Goal: Transaction & Acquisition: Purchase product/service

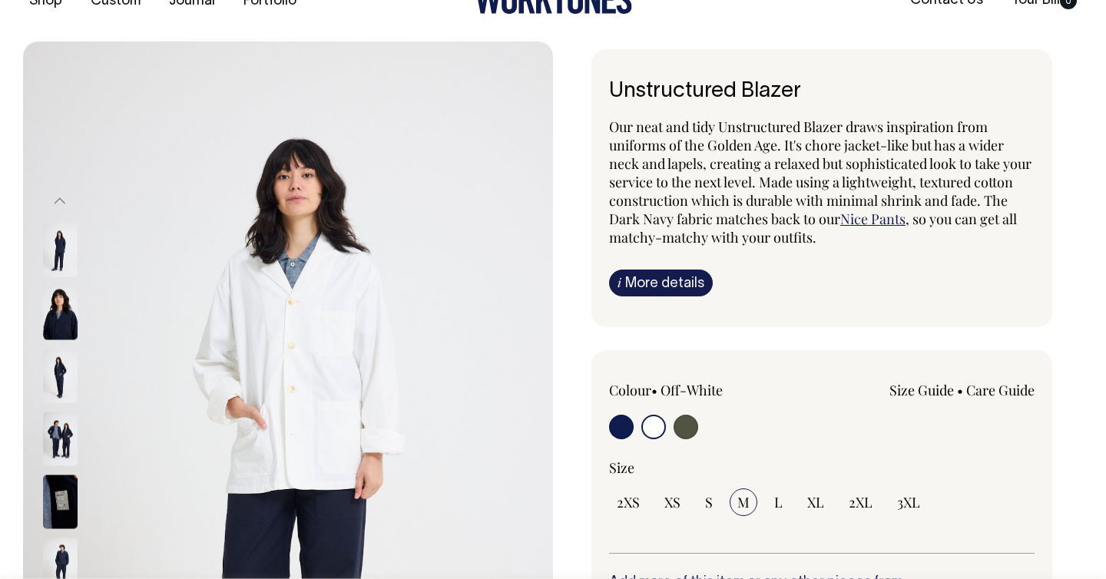
scroll to position [40, 0]
click at [61, 318] on img at bounding box center [60, 312] width 35 height 54
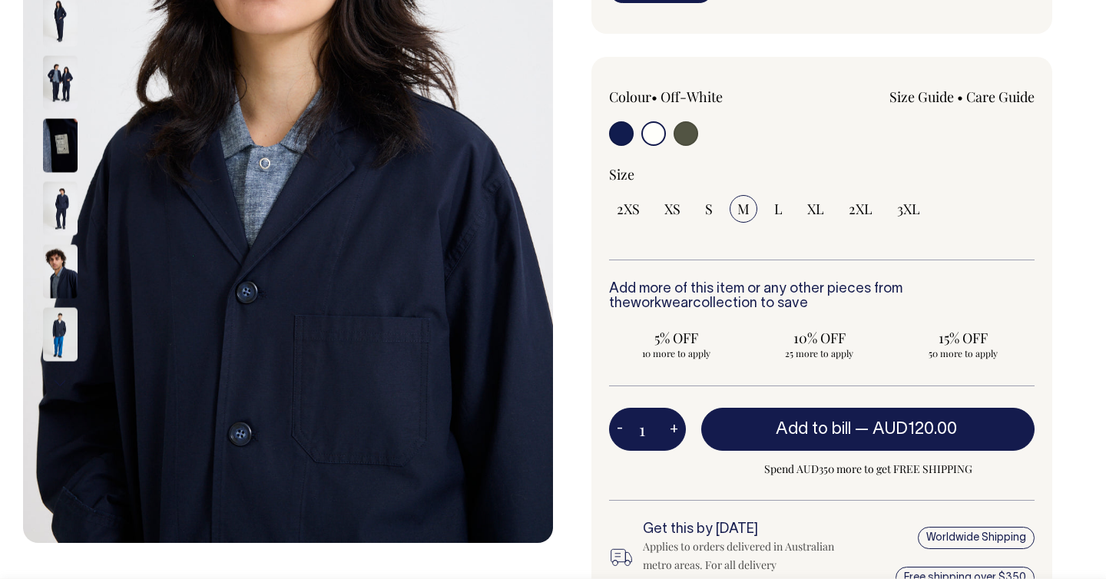
scroll to position [333, 0]
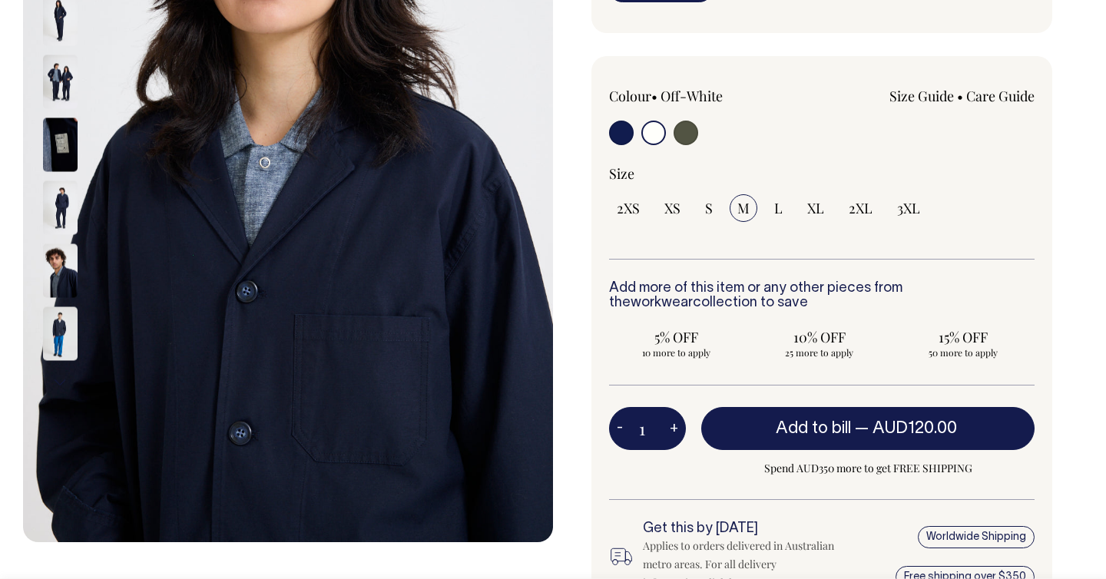
click at [626, 137] on input "radio" at bounding box center [621, 133] width 25 height 25
radio input "true"
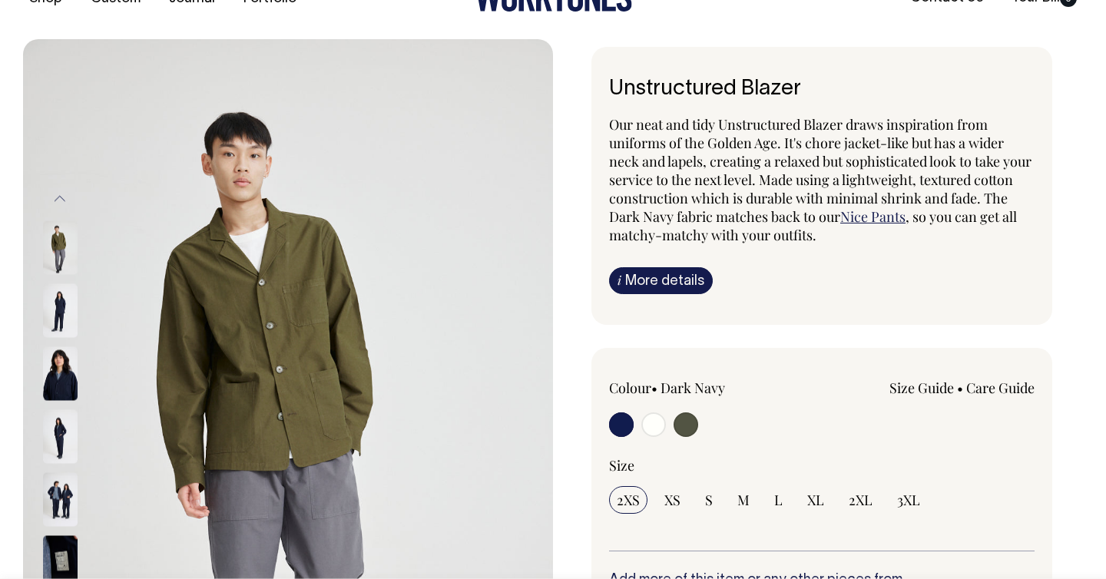
scroll to position [42, 0]
click at [623, 420] on input "radio" at bounding box center [621, 424] width 25 height 25
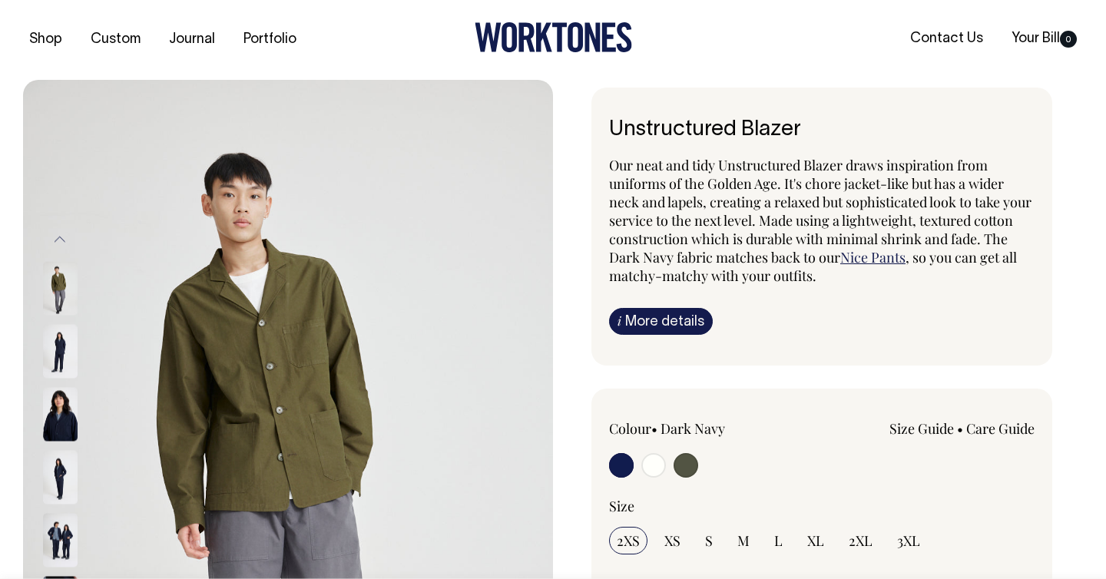
scroll to position [0, 0]
click at [677, 466] on input "radio" at bounding box center [685, 466] width 25 height 25
radio input "true"
radio input "false"
radio input "true"
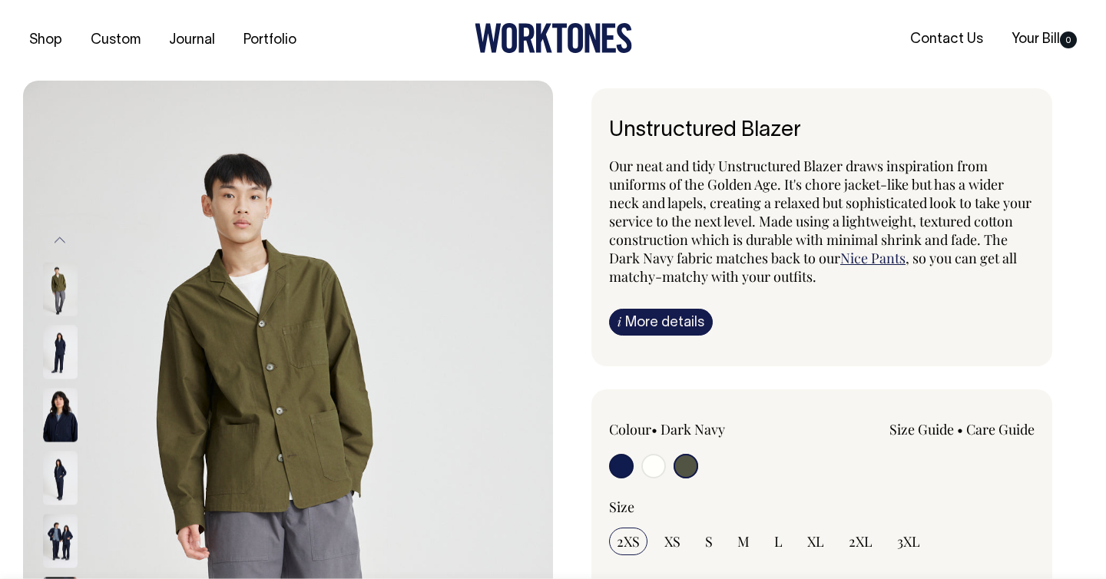
select select "Olive"
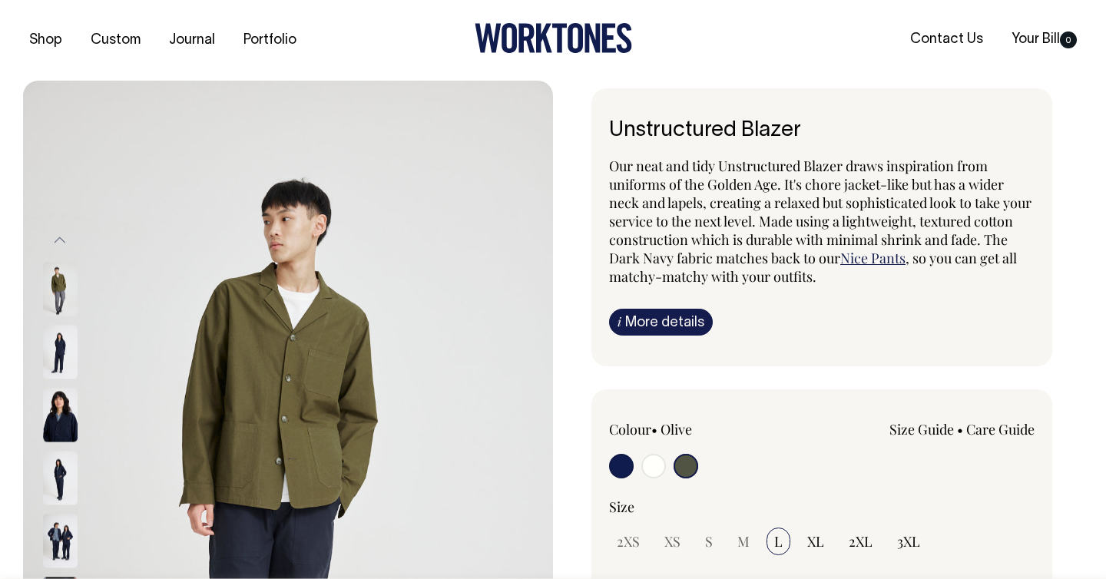
click at [627, 465] on input "radio" at bounding box center [621, 466] width 25 height 25
radio input "true"
select select "Dark Navy"
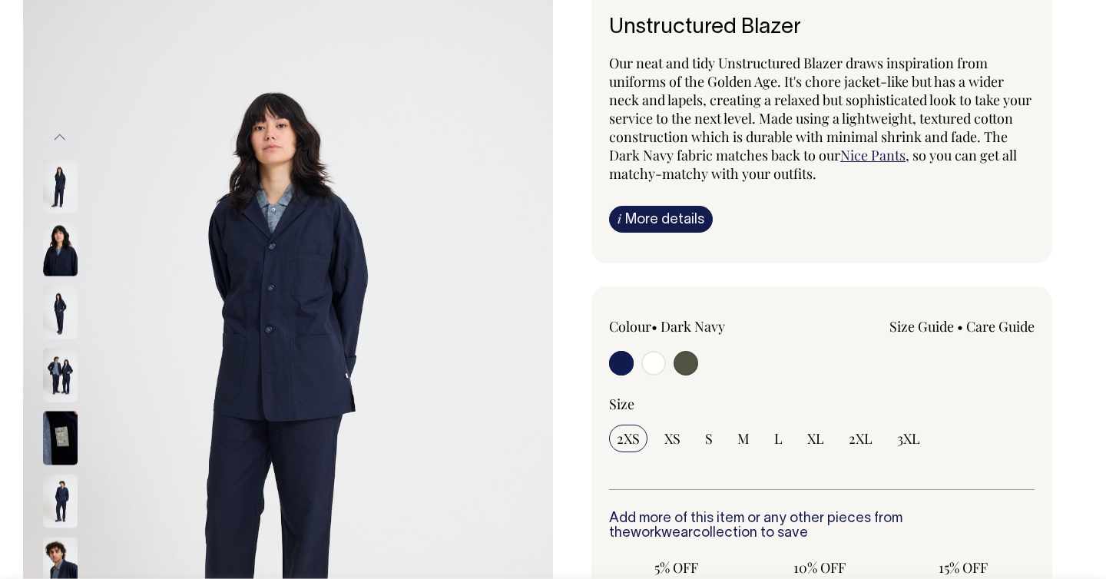
scroll to position [104, 0]
click at [59, 264] on img at bounding box center [60, 248] width 35 height 54
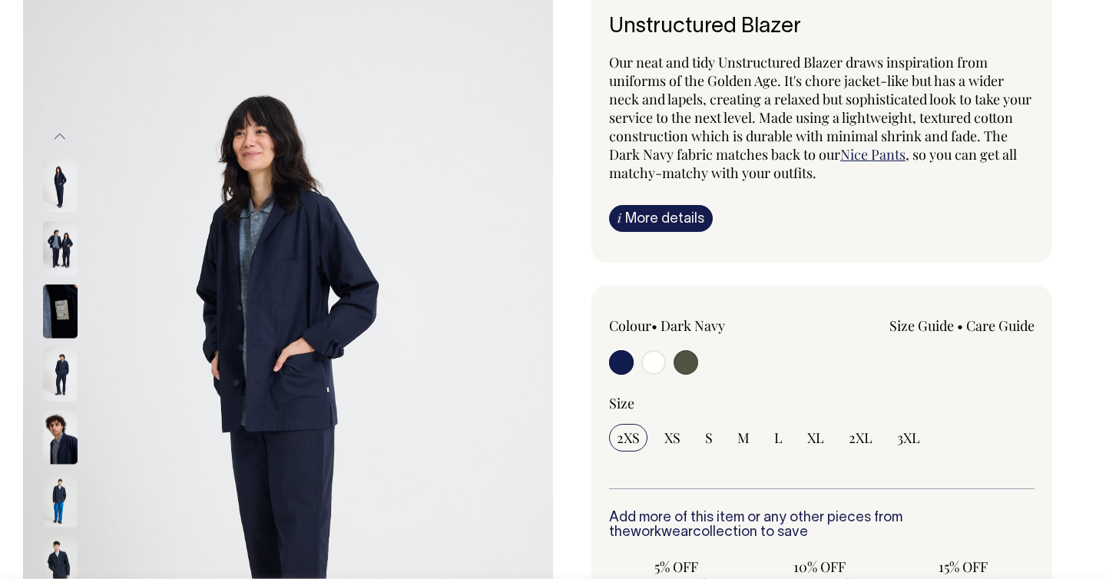
click at [55, 250] on img at bounding box center [60, 248] width 35 height 54
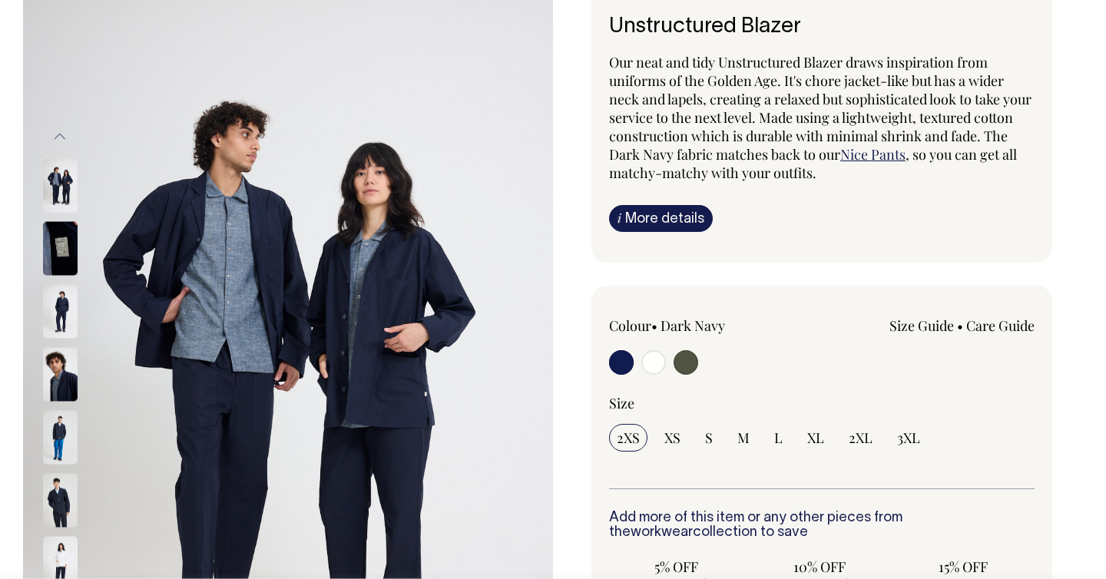
click at [651, 365] on input "radio" at bounding box center [653, 362] width 25 height 25
radio input "true"
radio input "false"
radio input "true"
select select "Off-White"
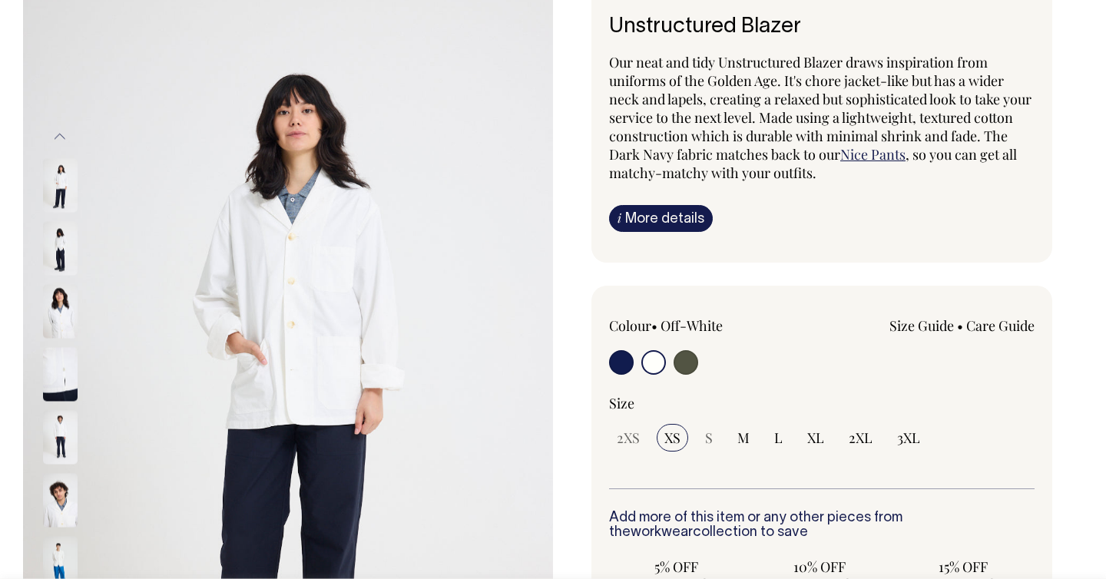
click at [684, 356] on input "radio" at bounding box center [685, 362] width 25 height 25
radio input "true"
radio input "false"
radio input "true"
select select "Olive"
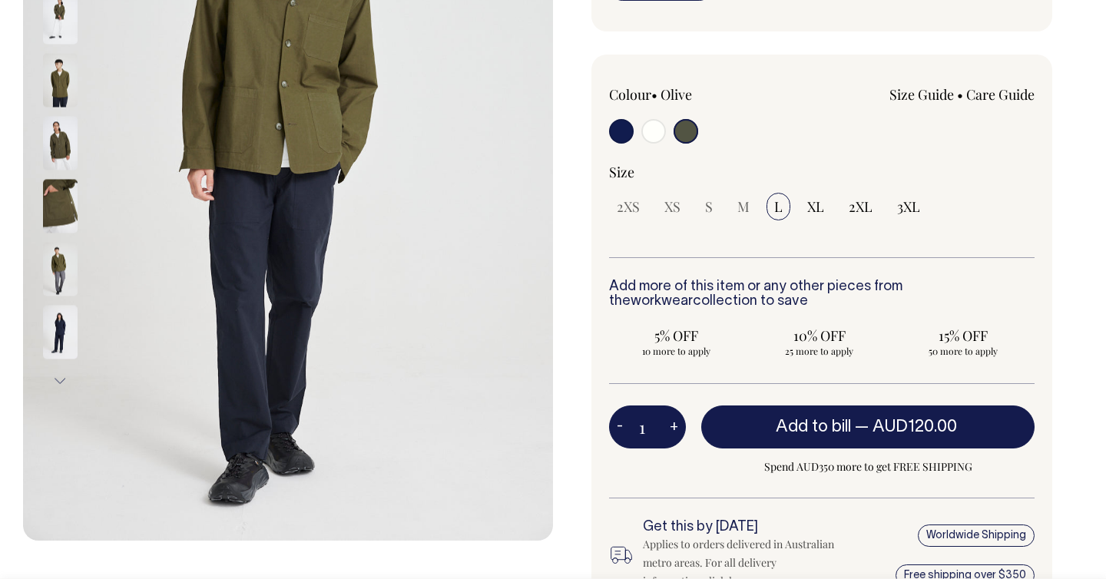
scroll to position [336, 0]
click at [74, 219] on img at bounding box center [60, 205] width 35 height 54
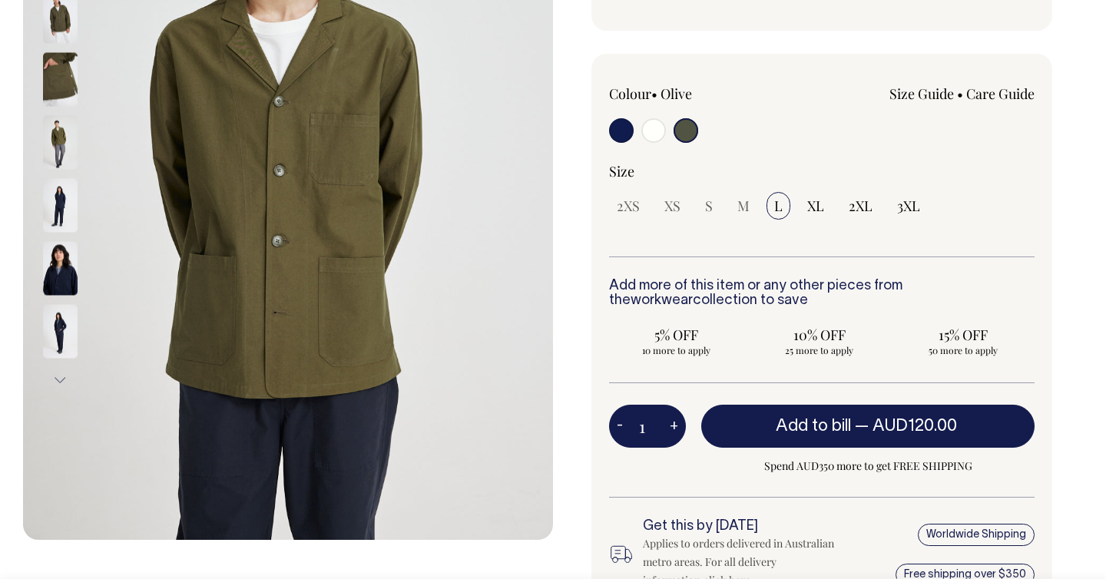
click at [58, 134] on img at bounding box center [60, 142] width 35 height 54
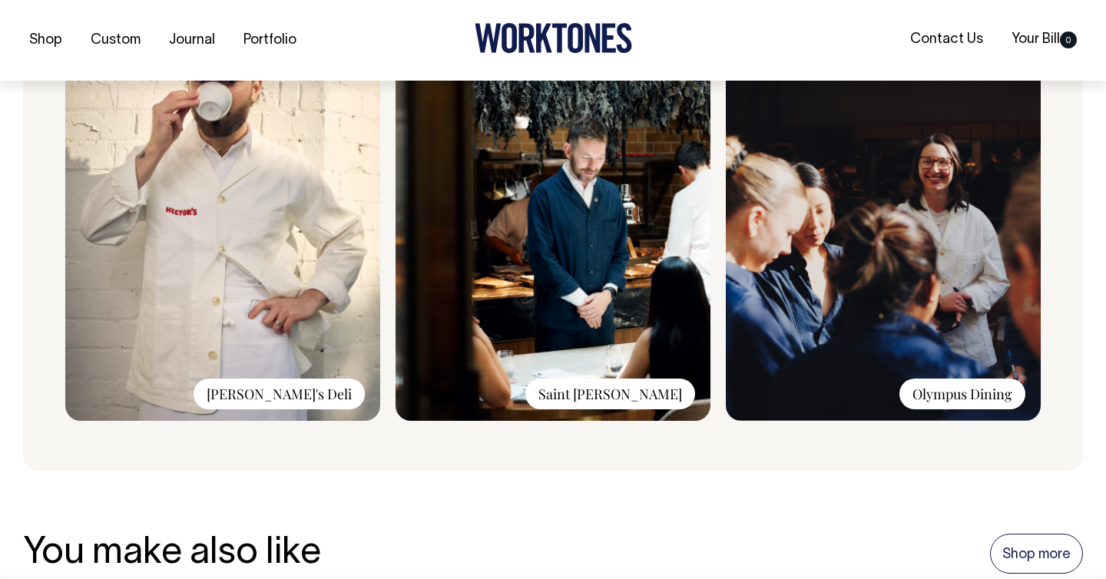
scroll to position [1246, 0]
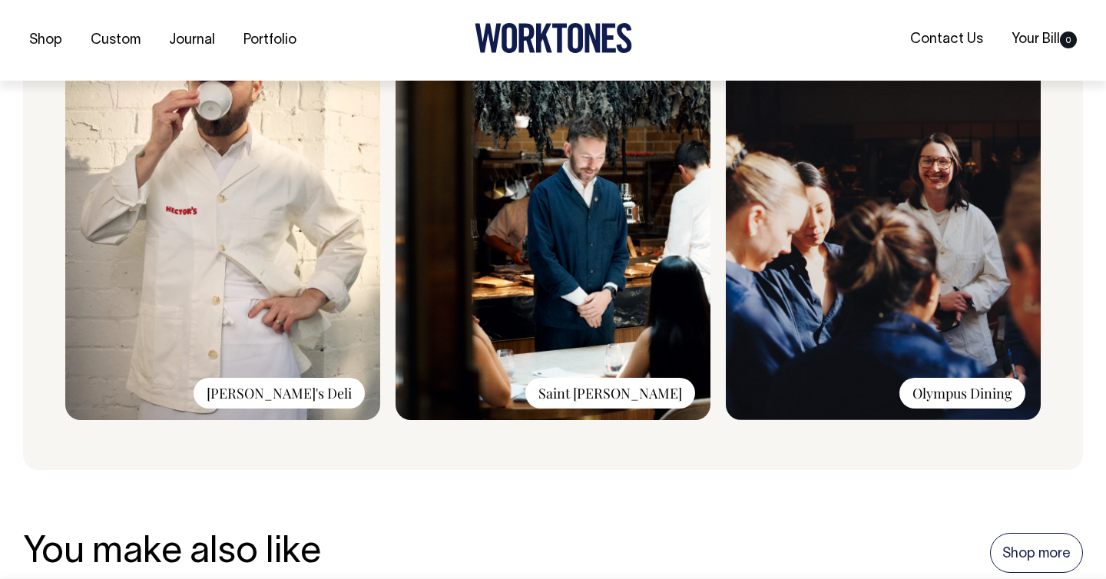
drag, startPoint x: 908, startPoint y: 392, endPoint x: 1027, endPoint y: 393, distance: 119.0
click at [1027, 393] on div "Olympus Dining" at bounding box center [883, 216] width 315 height 415
click at [469, 435] on div "Worn and loved by: Hector's Deli Saint Peter Olympus Dining" at bounding box center [553, 179] width 1060 height 582
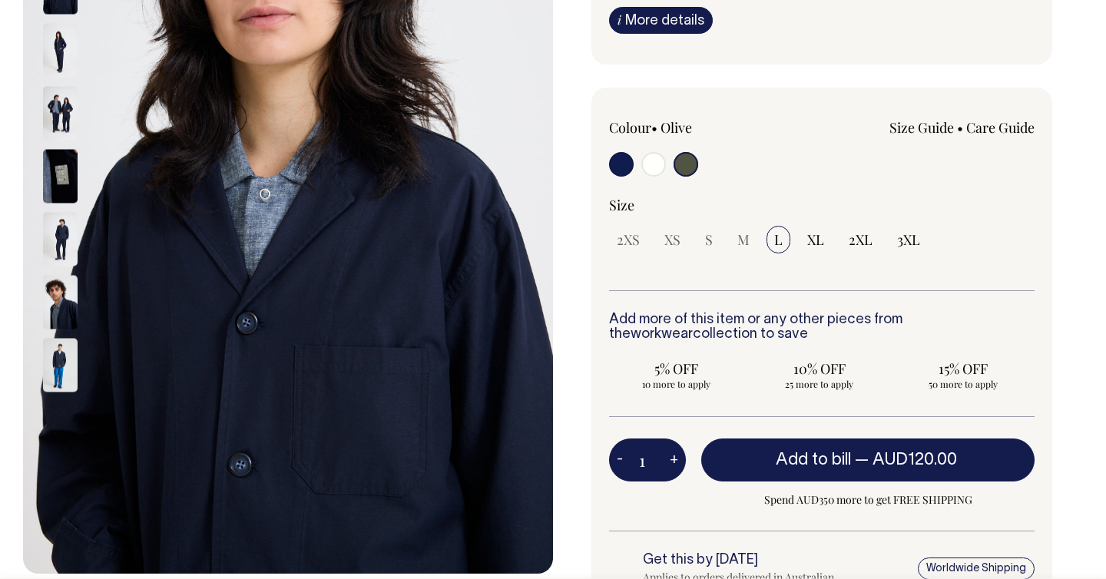
scroll to position [303, 0]
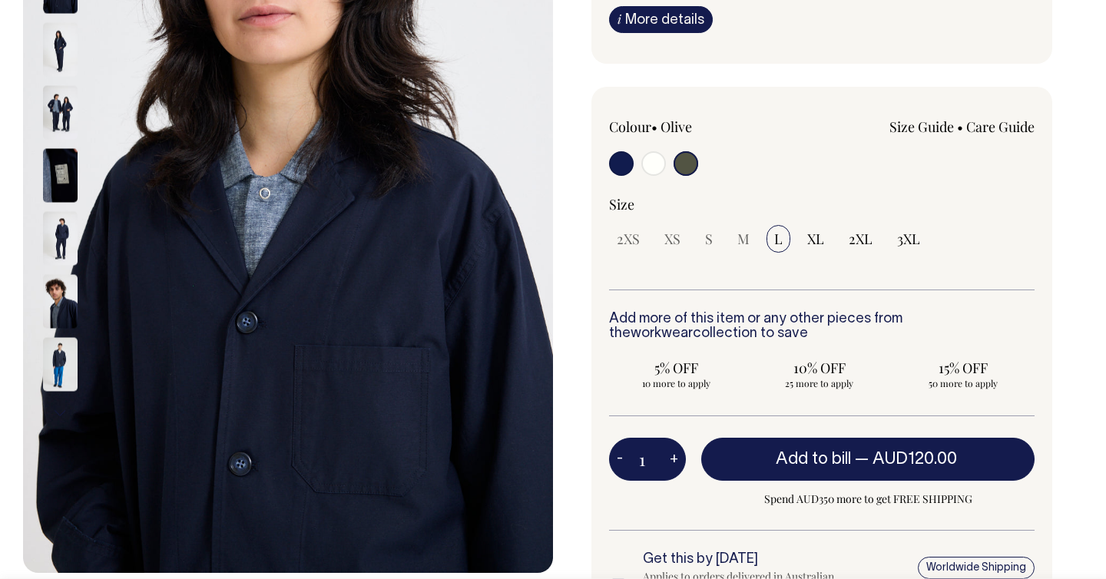
click at [678, 10] on link "i More details" at bounding box center [661, 19] width 104 height 27
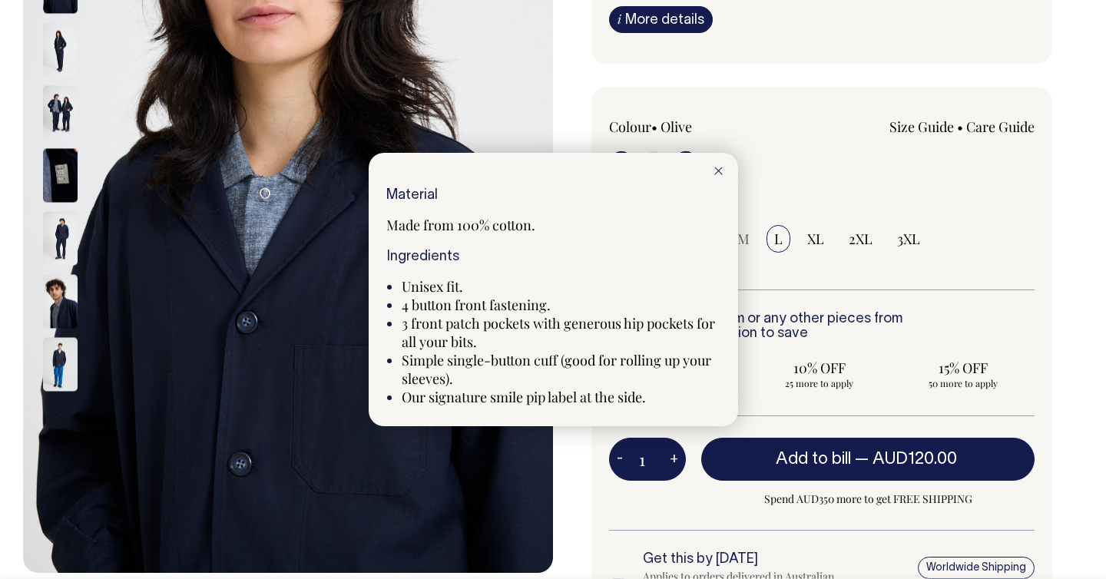
click at [726, 172] on div at bounding box center [718, 170] width 39 height 34
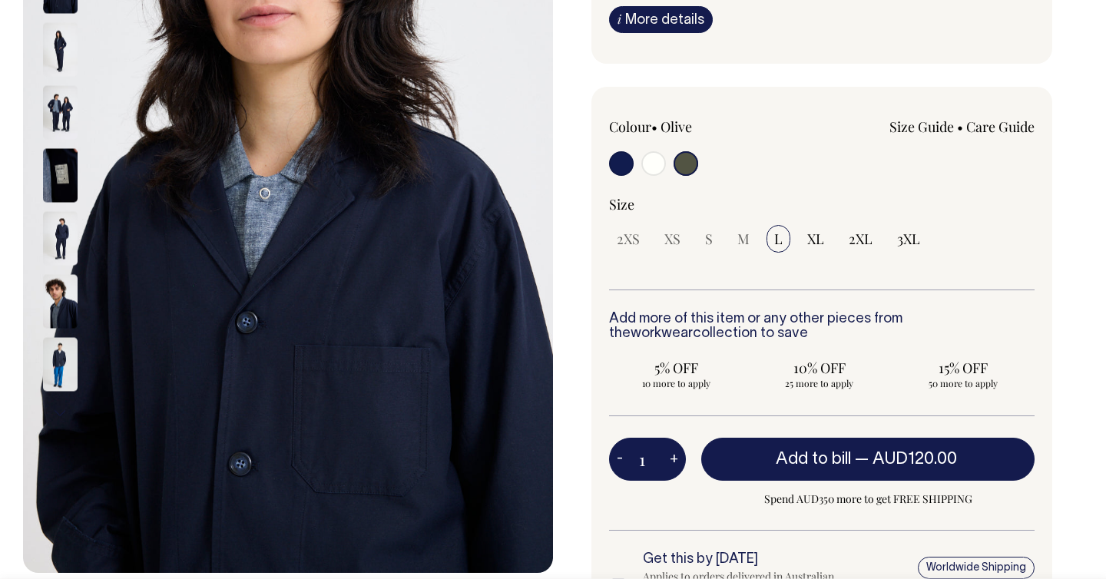
click at [78, 318] on div at bounding box center [80, 300] width 77 height 63
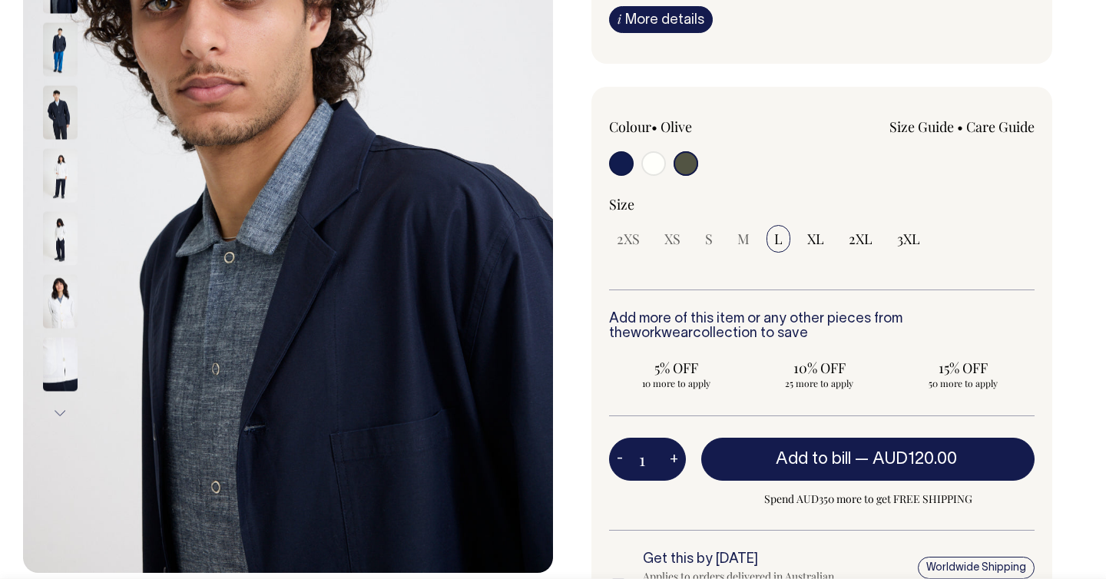
click at [68, 347] on img at bounding box center [60, 364] width 35 height 54
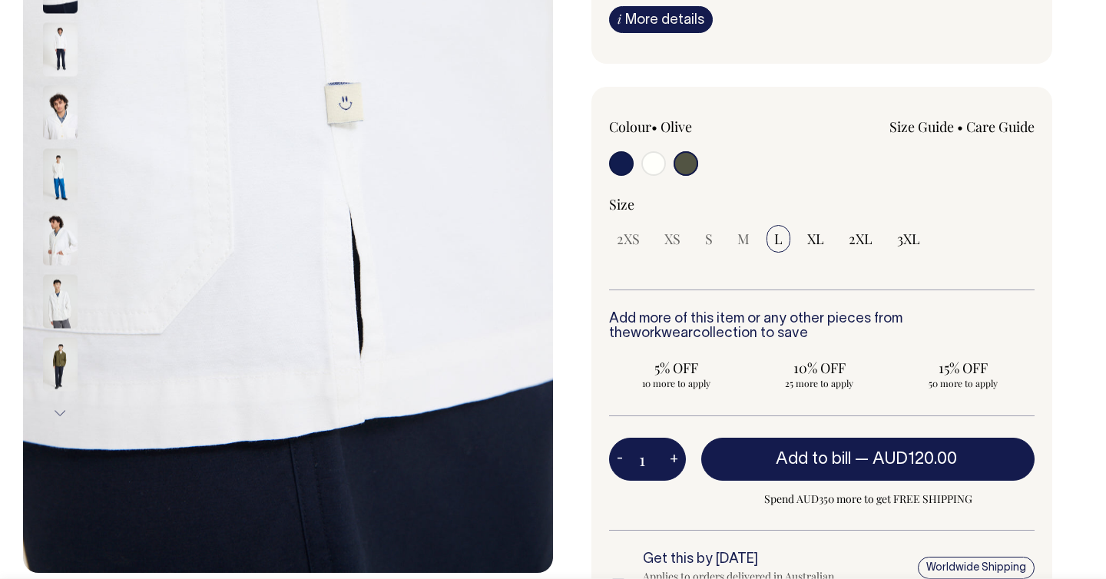
click at [64, 376] on img at bounding box center [60, 364] width 35 height 54
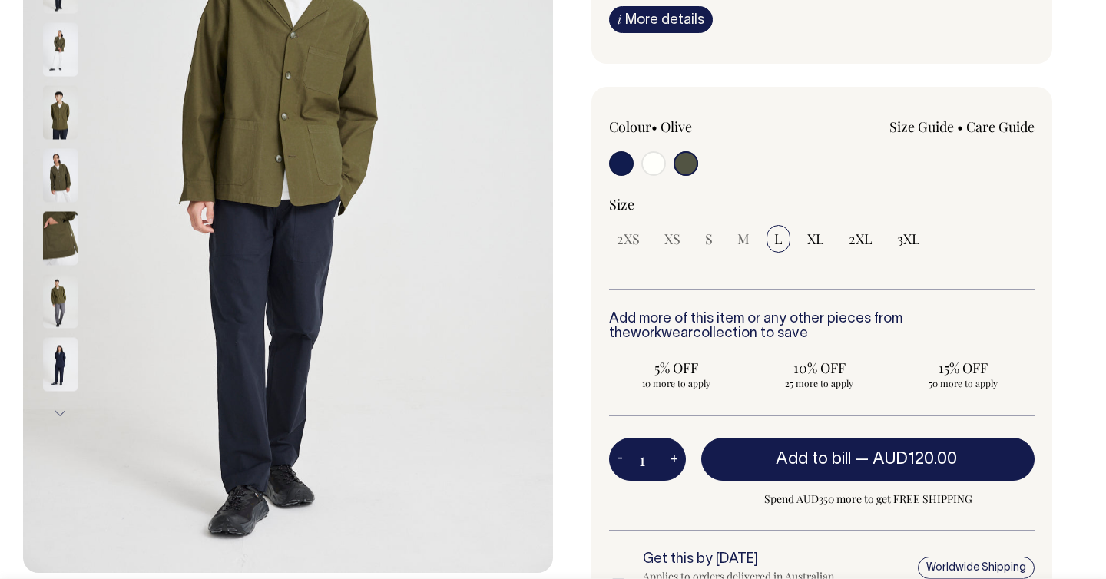
click at [58, 392] on div at bounding box center [80, 363] width 77 height 63
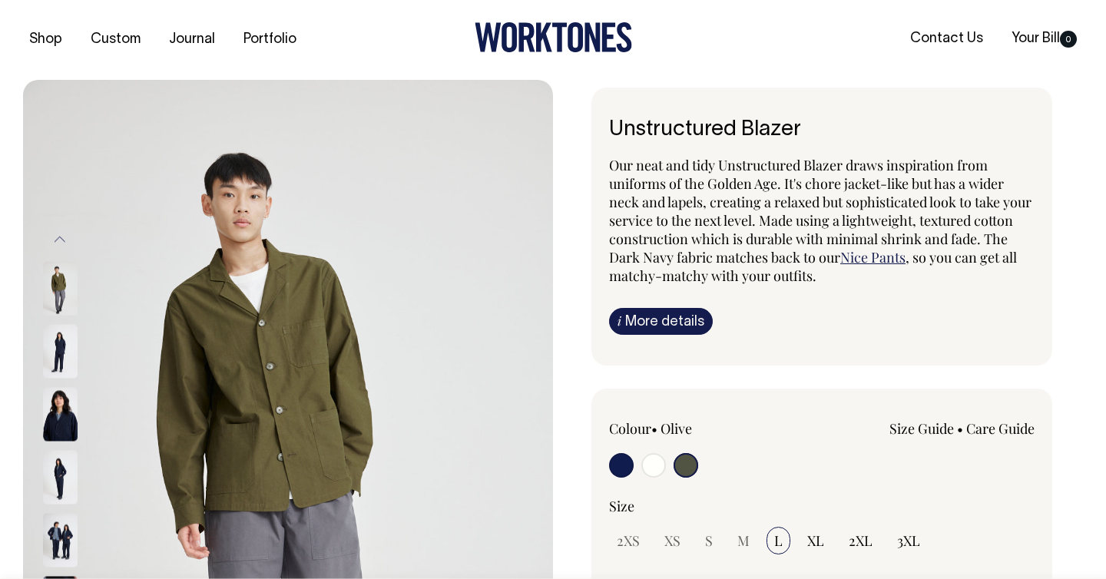
scroll to position [0, 0]
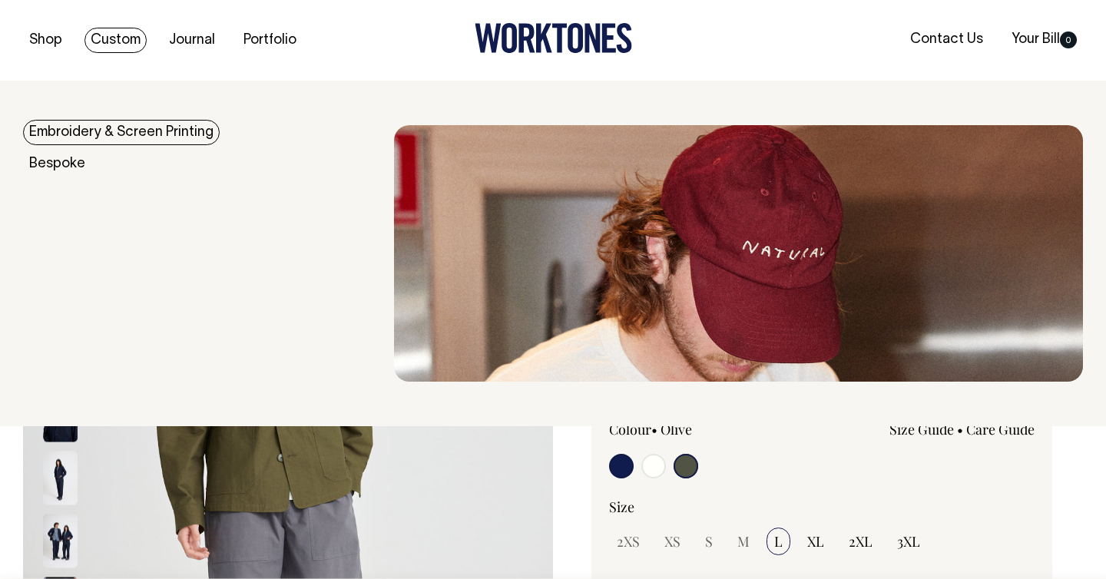
click at [134, 48] on link "Custom" at bounding box center [115, 40] width 62 height 25
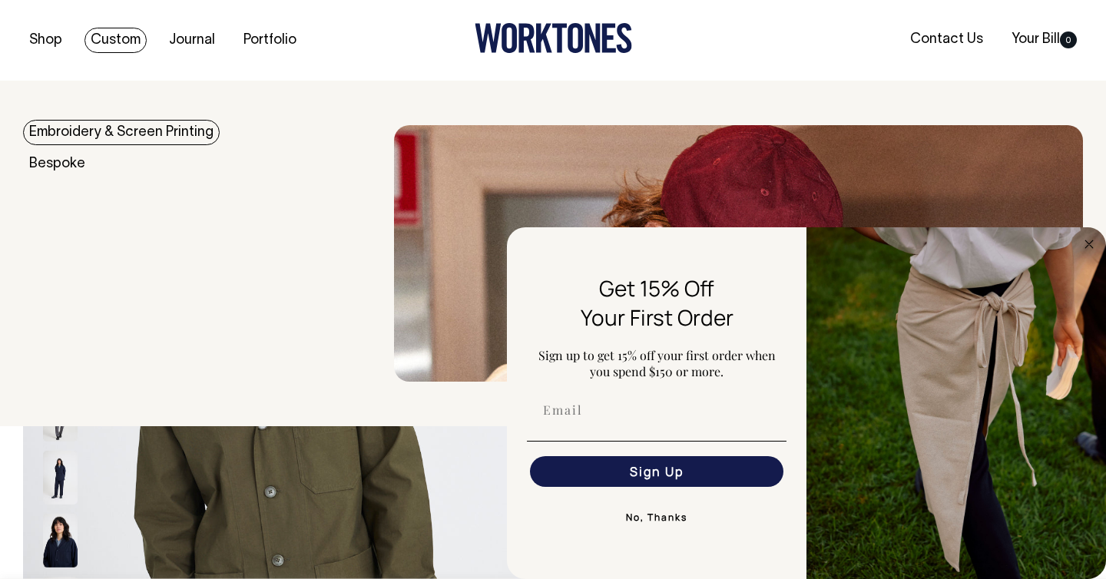
click at [110, 35] on link "Custom" at bounding box center [115, 40] width 62 height 25
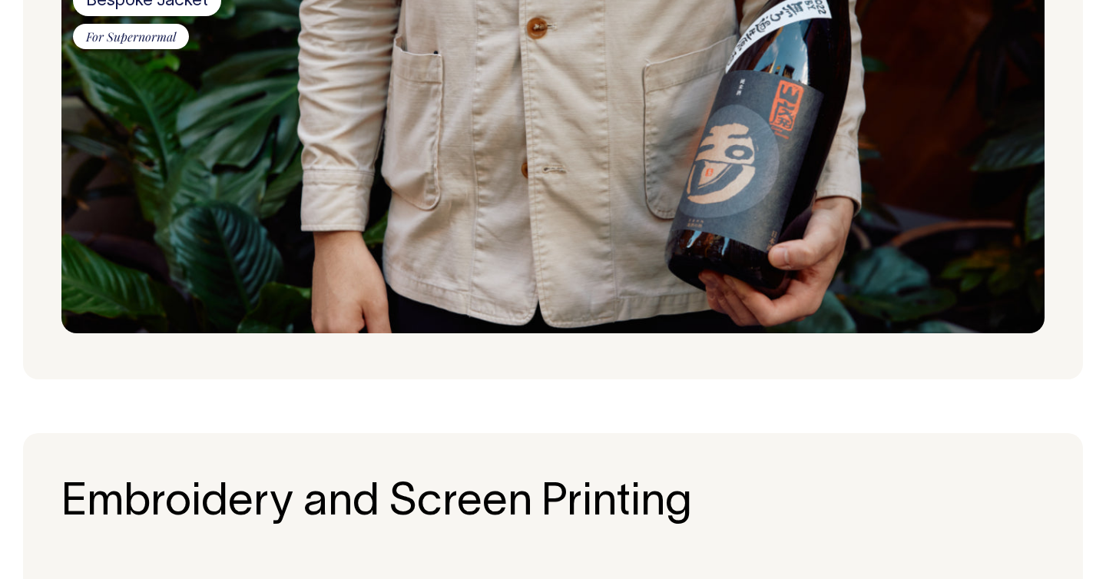
scroll to position [1040, 0]
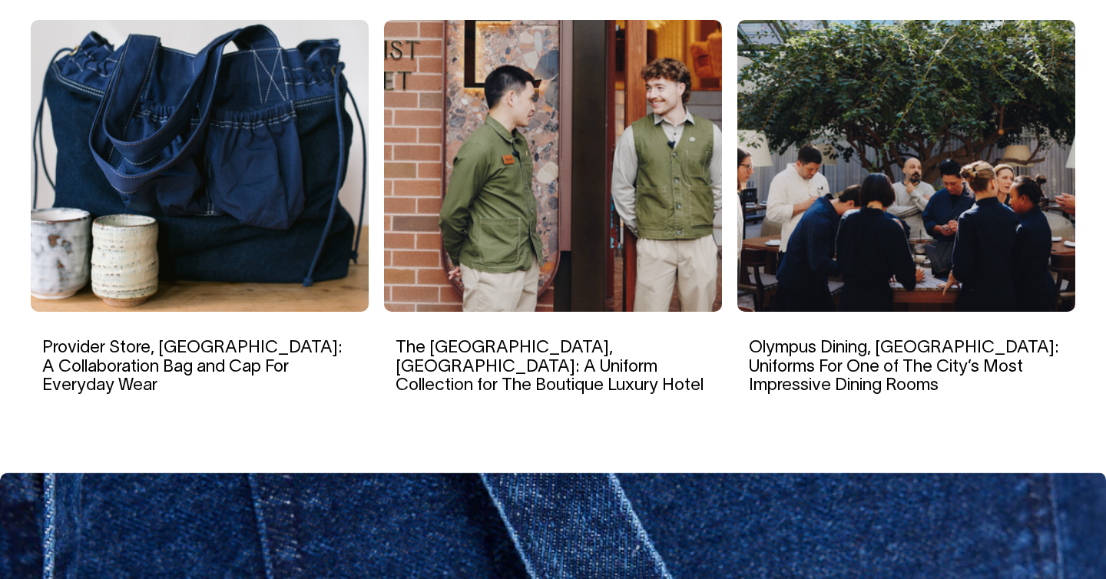
scroll to position [5893, 0]
click at [851, 272] on img at bounding box center [906, 166] width 338 height 292
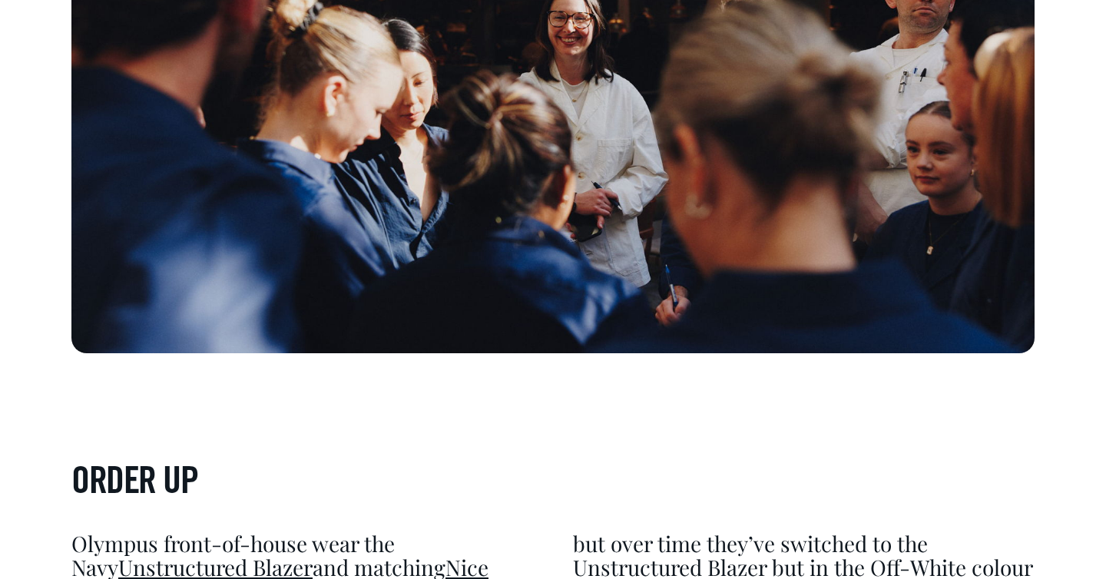
scroll to position [3808, 0]
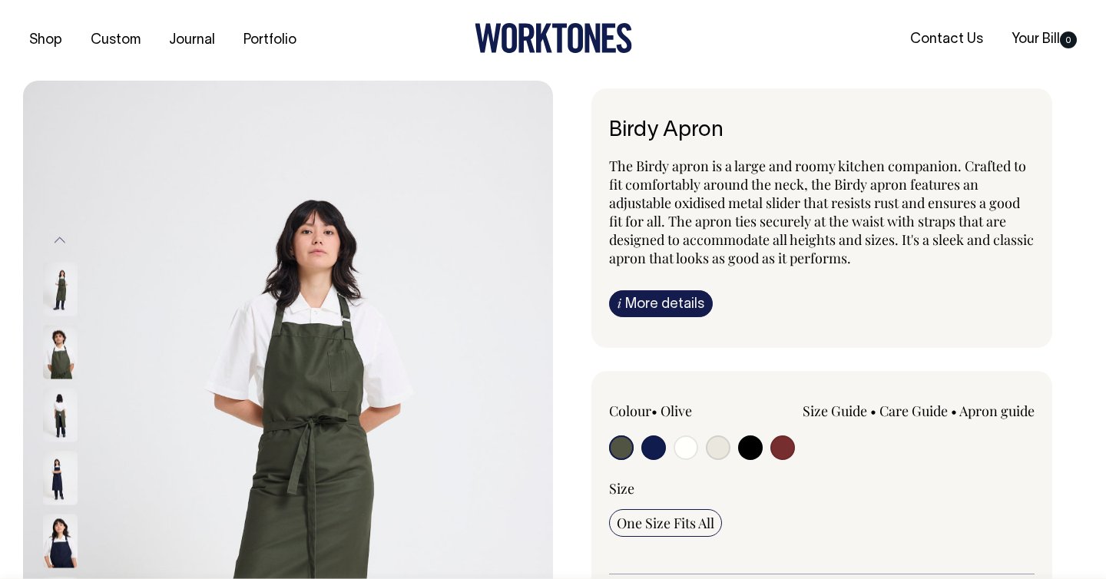
radio input "true"
select select "Off-White"
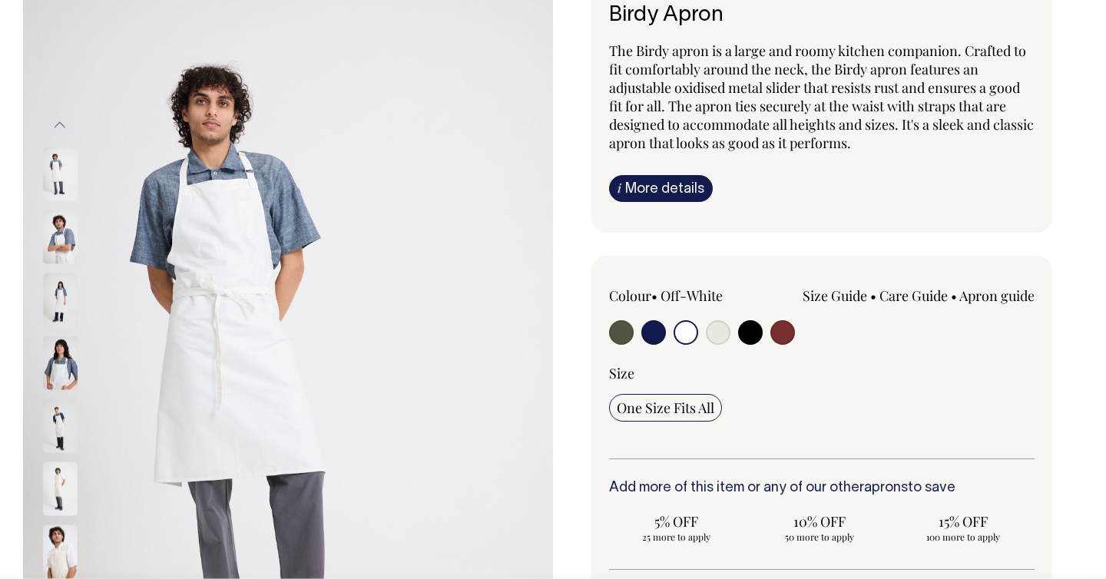
scroll to position [116, 0]
click at [64, 246] on img at bounding box center [60, 236] width 35 height 54
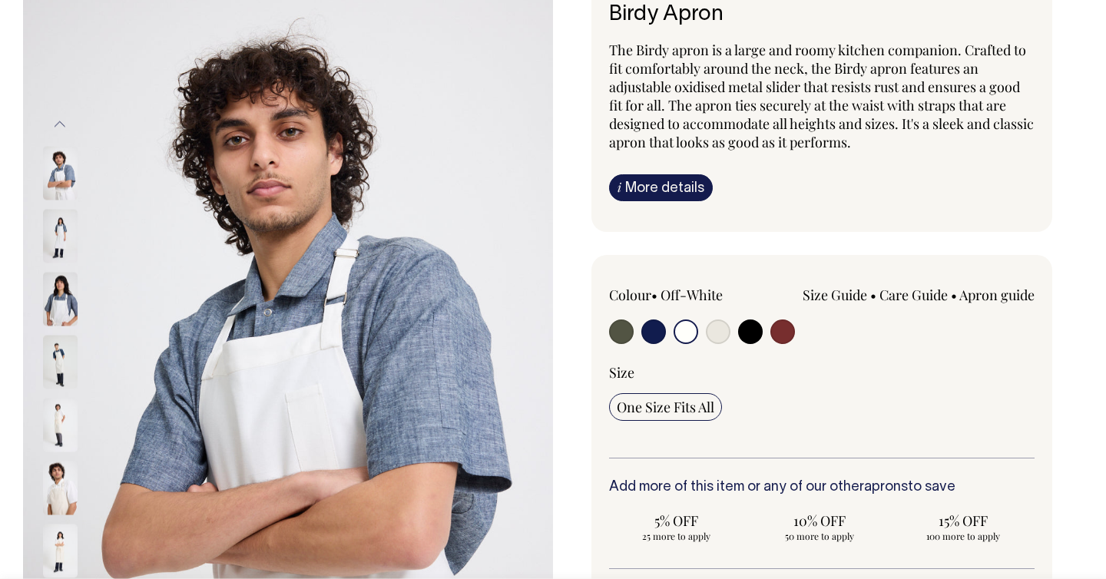
click at [753, 327] on input "radio" at bounding box center [750, 331] width 25 height 25
radio input "true"
select select "Black"
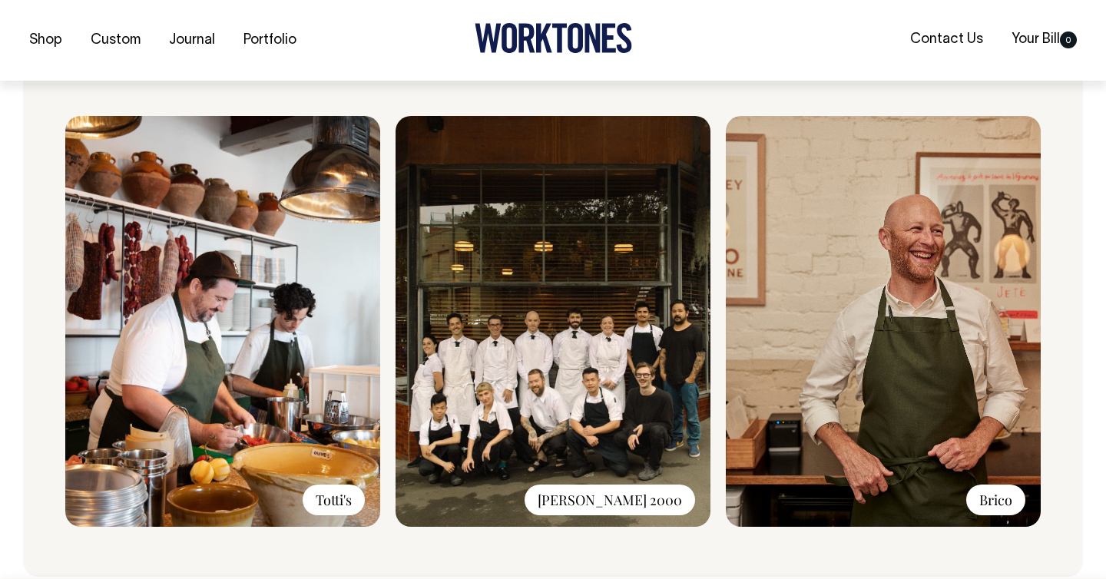
scroll to position [1106, 0]
